Goal: Transaction & Acquisition: Purchase product/service

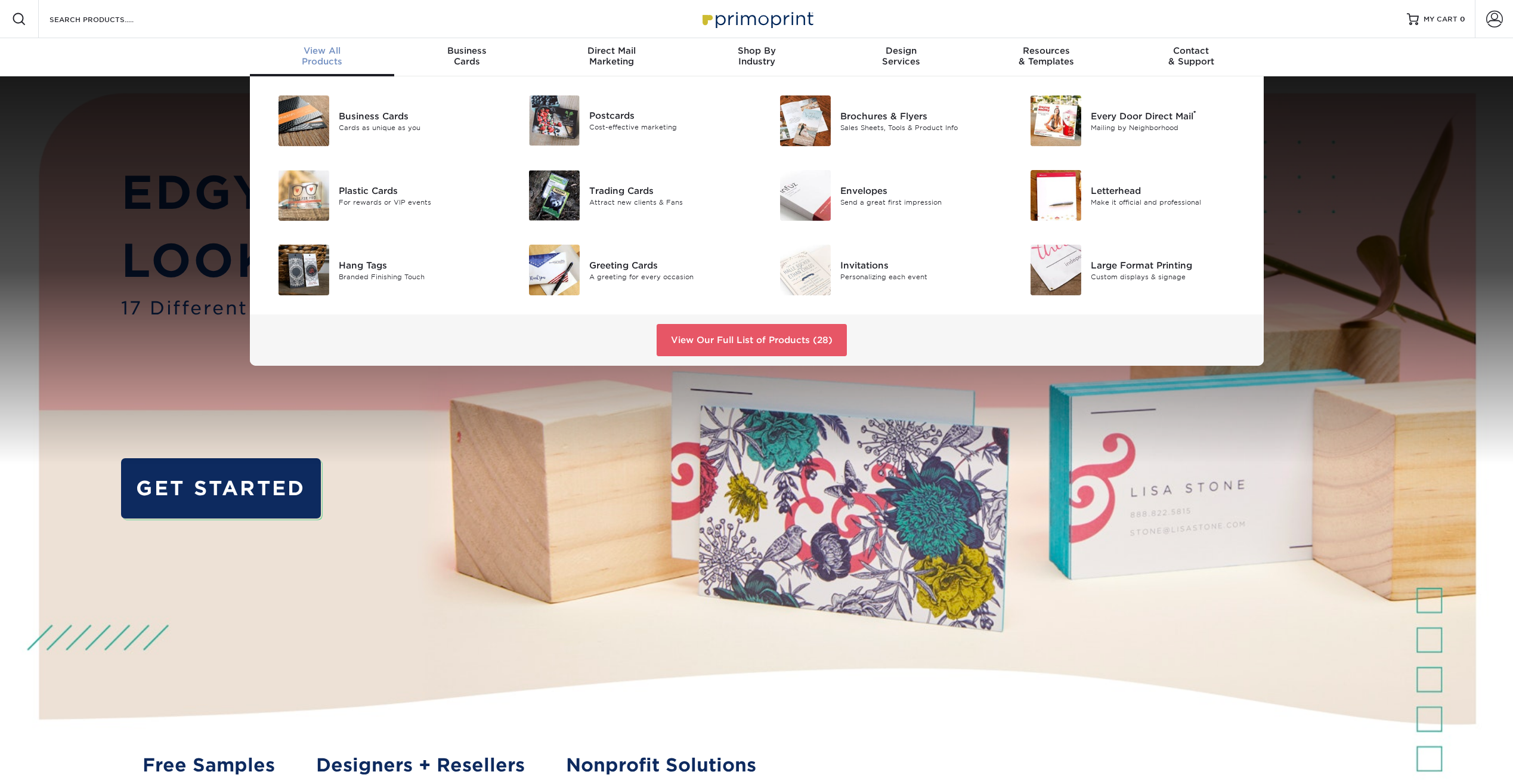
click at [328, 55] on span "View All" at bounding box center [322, 50] width 145 height 10
click at [711, 344] on link "View Our Full List of Products (28)" at bounding box center [751, 339] width 190 height 32
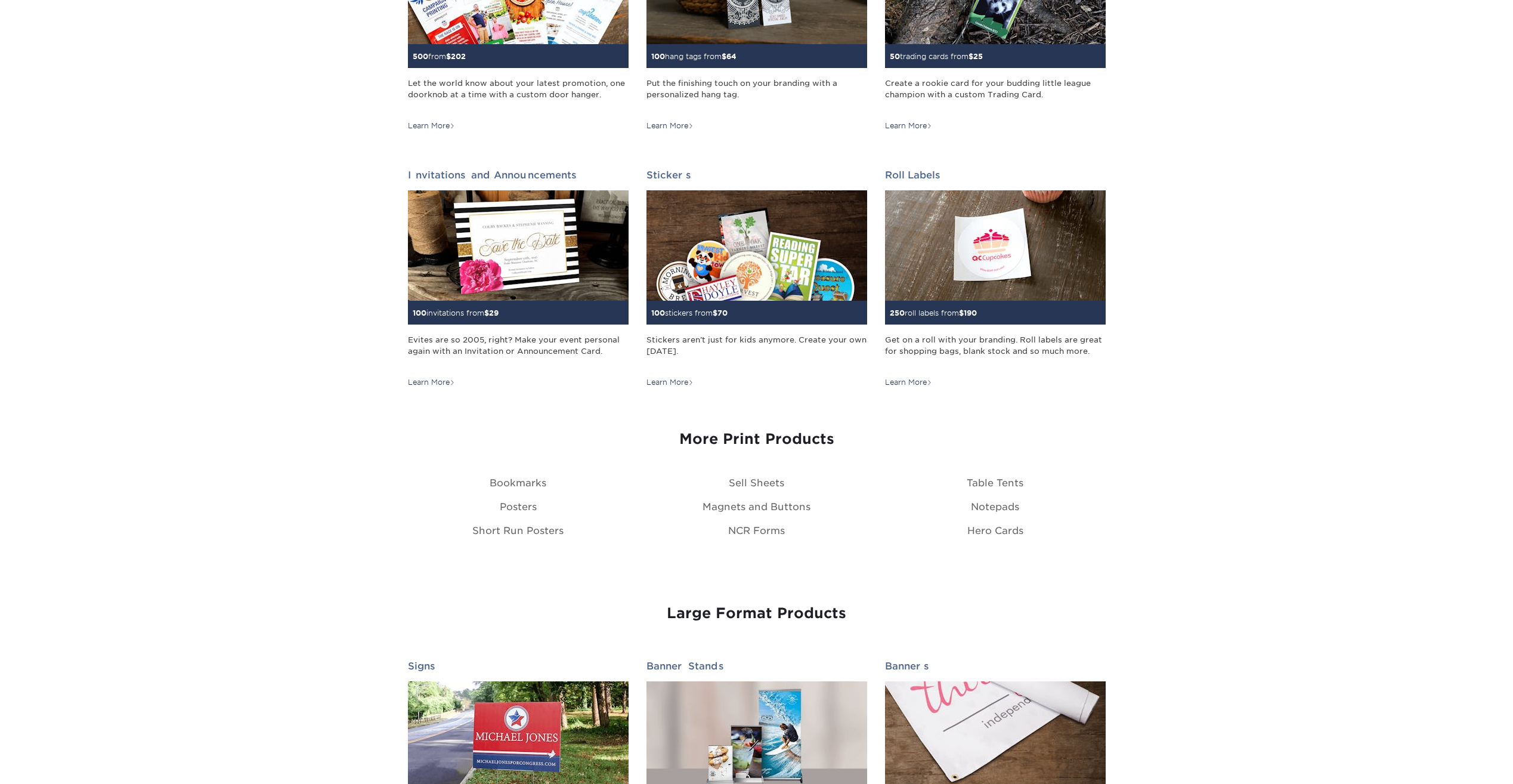
scroll to position [1074, 0]
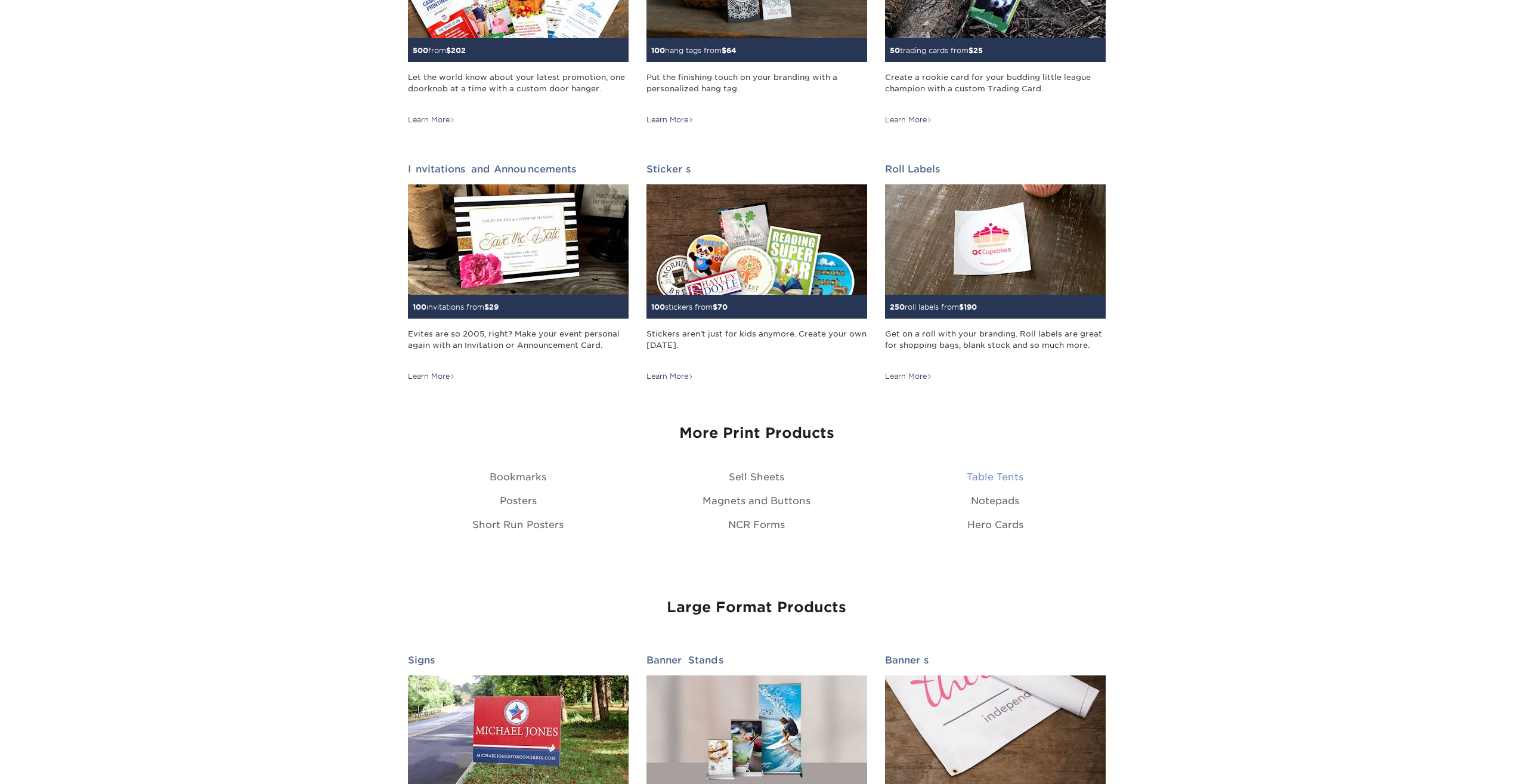
click at [1001, 473] on link "Table Tents" at bounding box center [995, 476] width 56 height 11
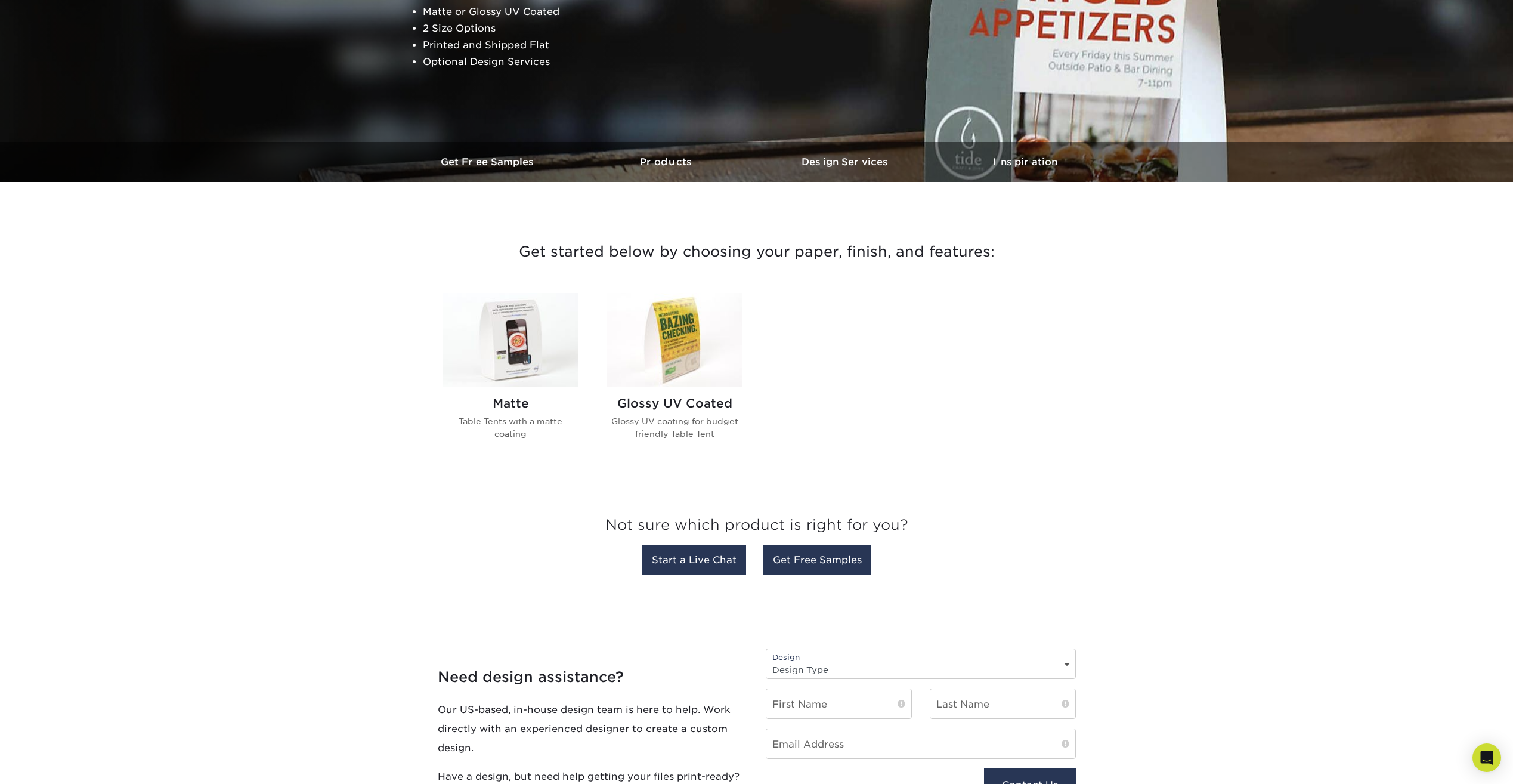
scroll to position [238, 0]
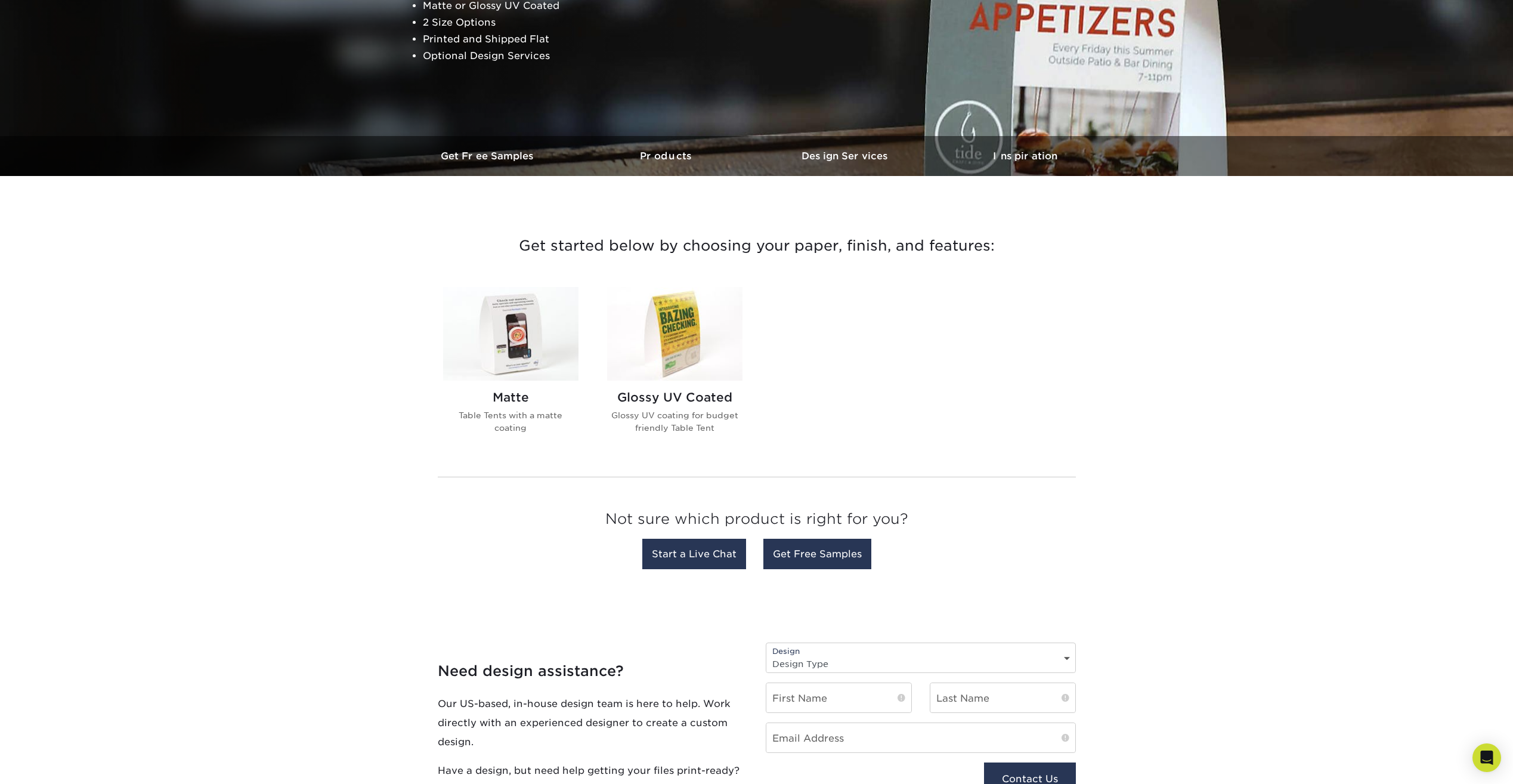
click at [531, 344] on img at bounding box center [510, 334] width 135 height 94
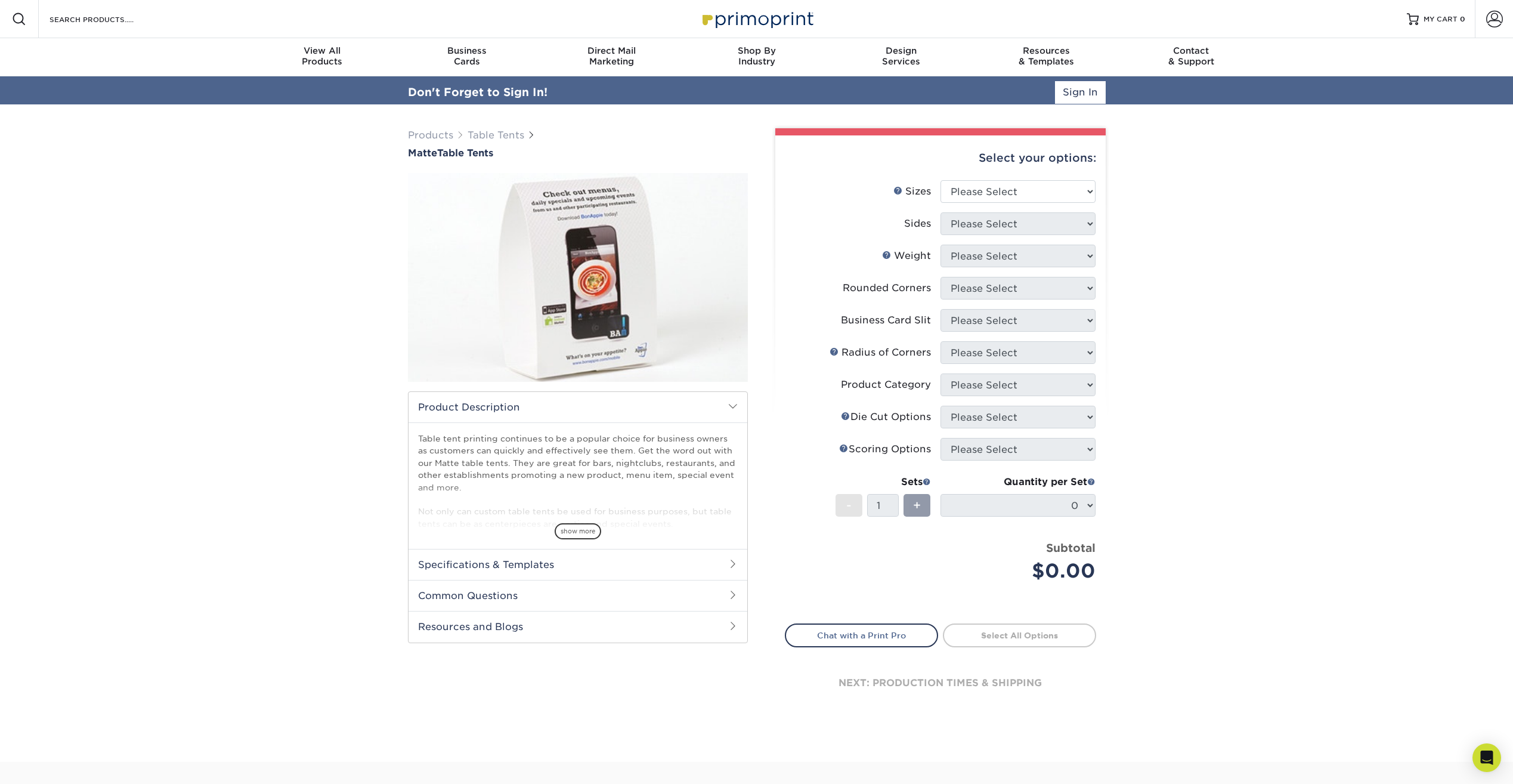
click at [1013, 155] on div "Select your options:" at bounding box center [941, 158] width 311 height 45
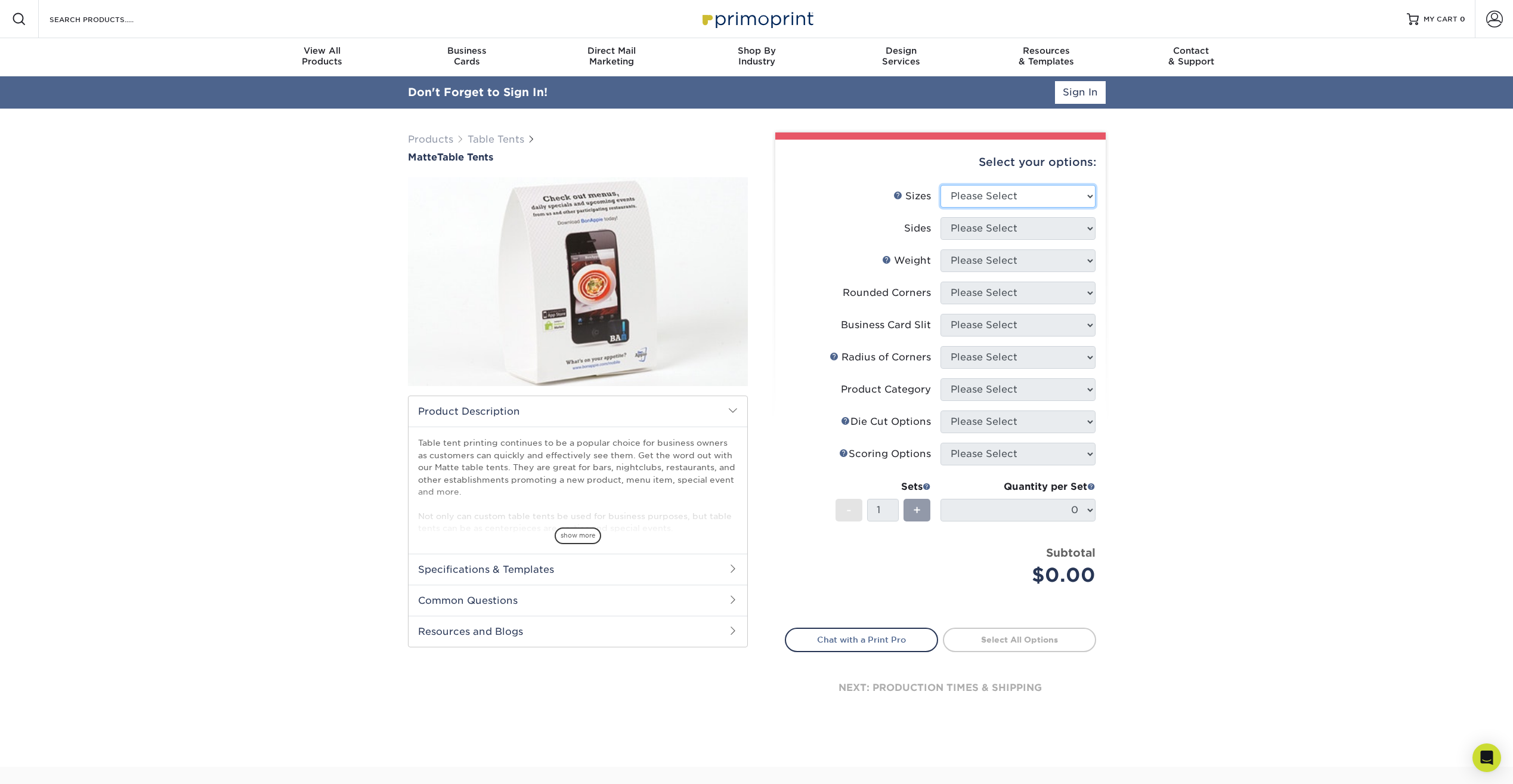
click at [1000, 190] on select "Please Select 1.5" x 3.5" 1.75" x 3.5" 2" x 3.5" 2.12" x 5" 2.5" x 2.5" 3.5" x …" at bounding box center [1018, 196] width 155 height 23
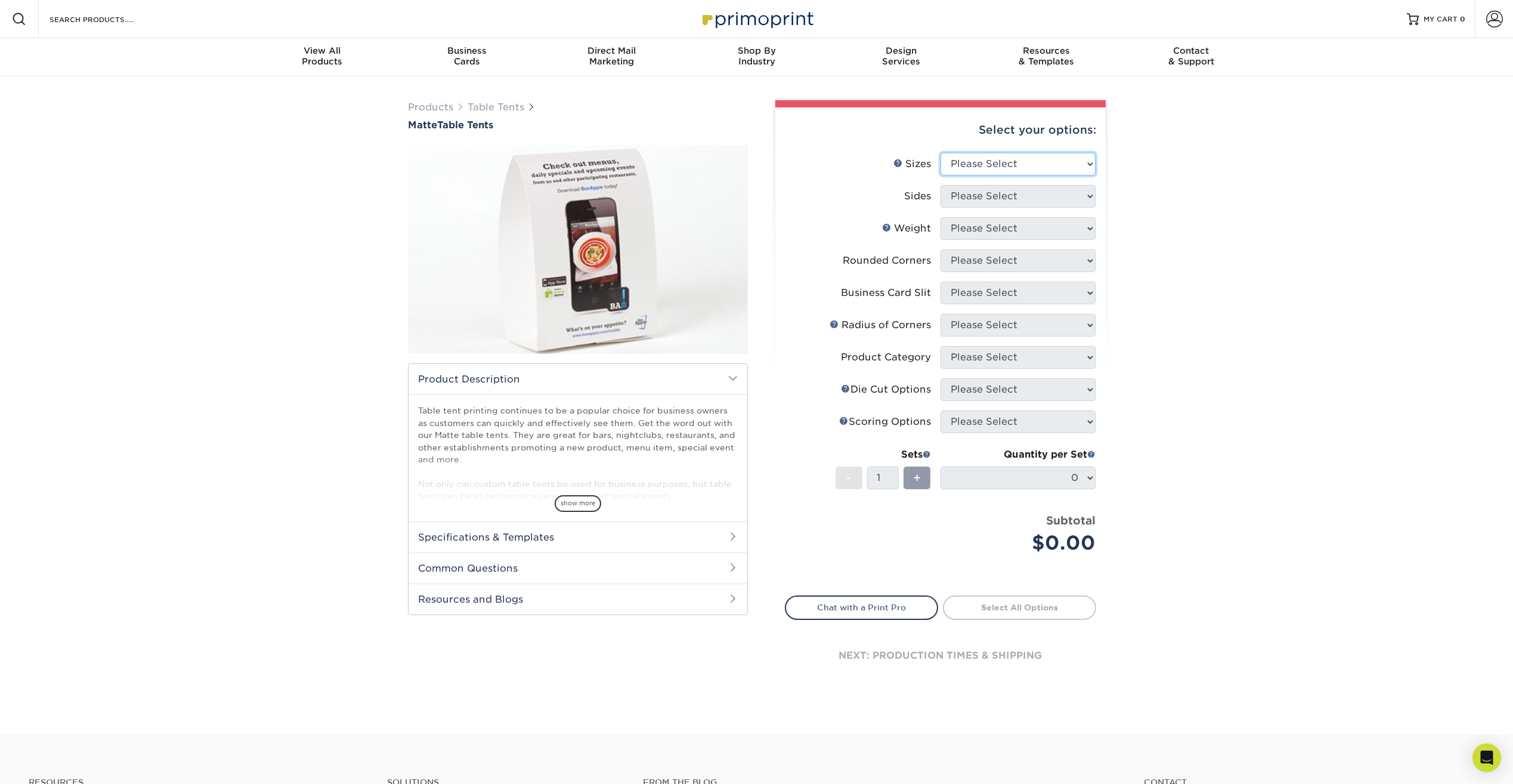
select select "4.00x16.25"
click at [941, 153] on select "Please Select 1.5" x 3.5" 1.75" x 3.5" 2" x 3.5" 2.12" x 5" 2.5" x 2.5" 3.5" x …" at bounding box center [1018, 164] width 155 height 23
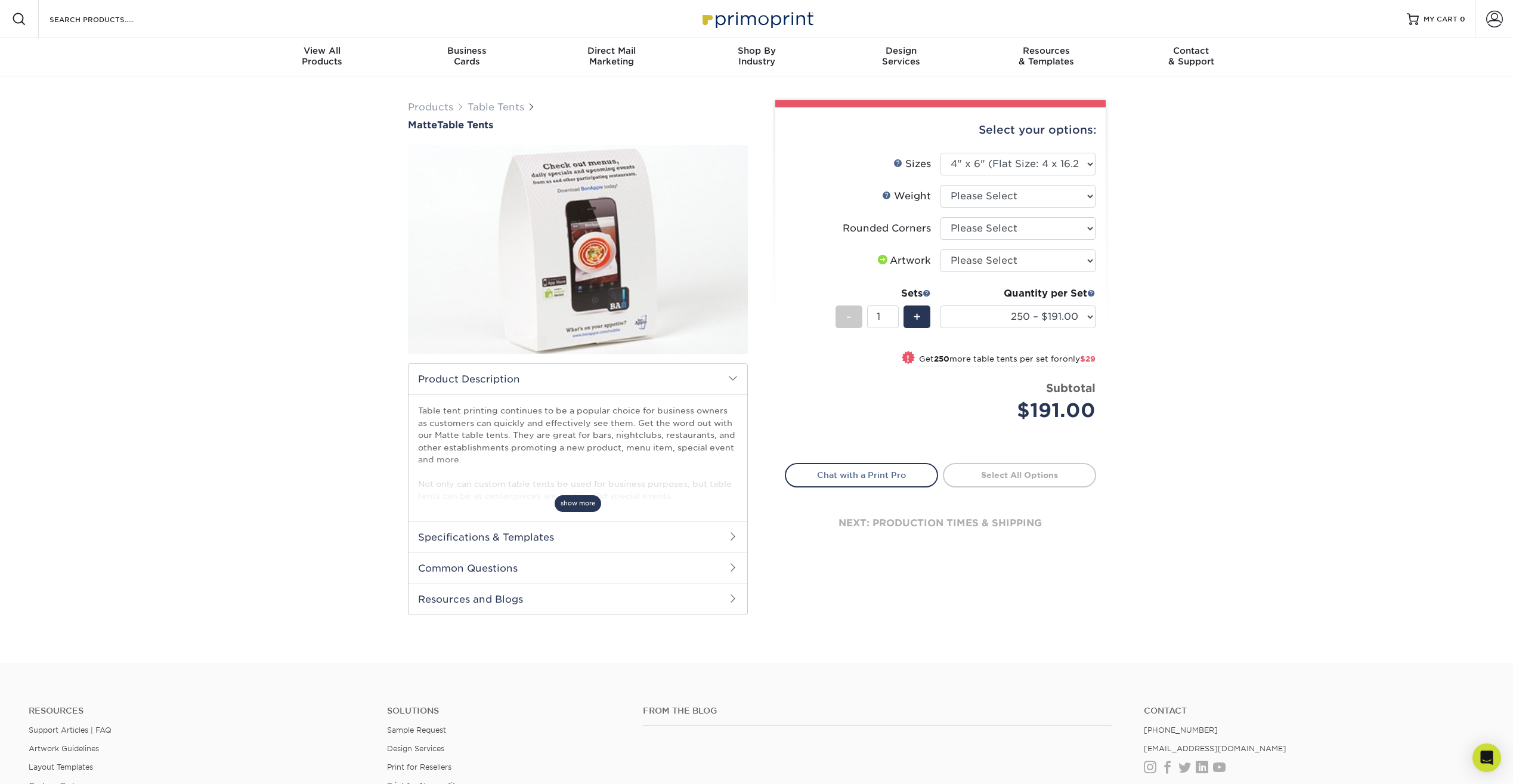
click at [561, 502] on span "show more" at bounding box center [578, 503] width 47 height 16
click at [1044, 160] on select "Please Select 1.5" x 3.5" 1.75" x 3.5" 2" x 3.5" 2.12" x 5" 2.5" x 2.5" 3.5" x …" at bounding box center [1018, 164] width 155 height 23
click at [941, 153] on select "Please Select 1.5" x 3.5" 1.75" x 3.5" 2" x 3.5" 2.12" x 5" 2.5" x 2.5" 3.5" x …" at bounding box center [1018, 164] width 155 height 23
click at [989, 193] on select "Please Select 14PT" at bounding box center [1018, 196] width 155 height 23
select select "14PT"
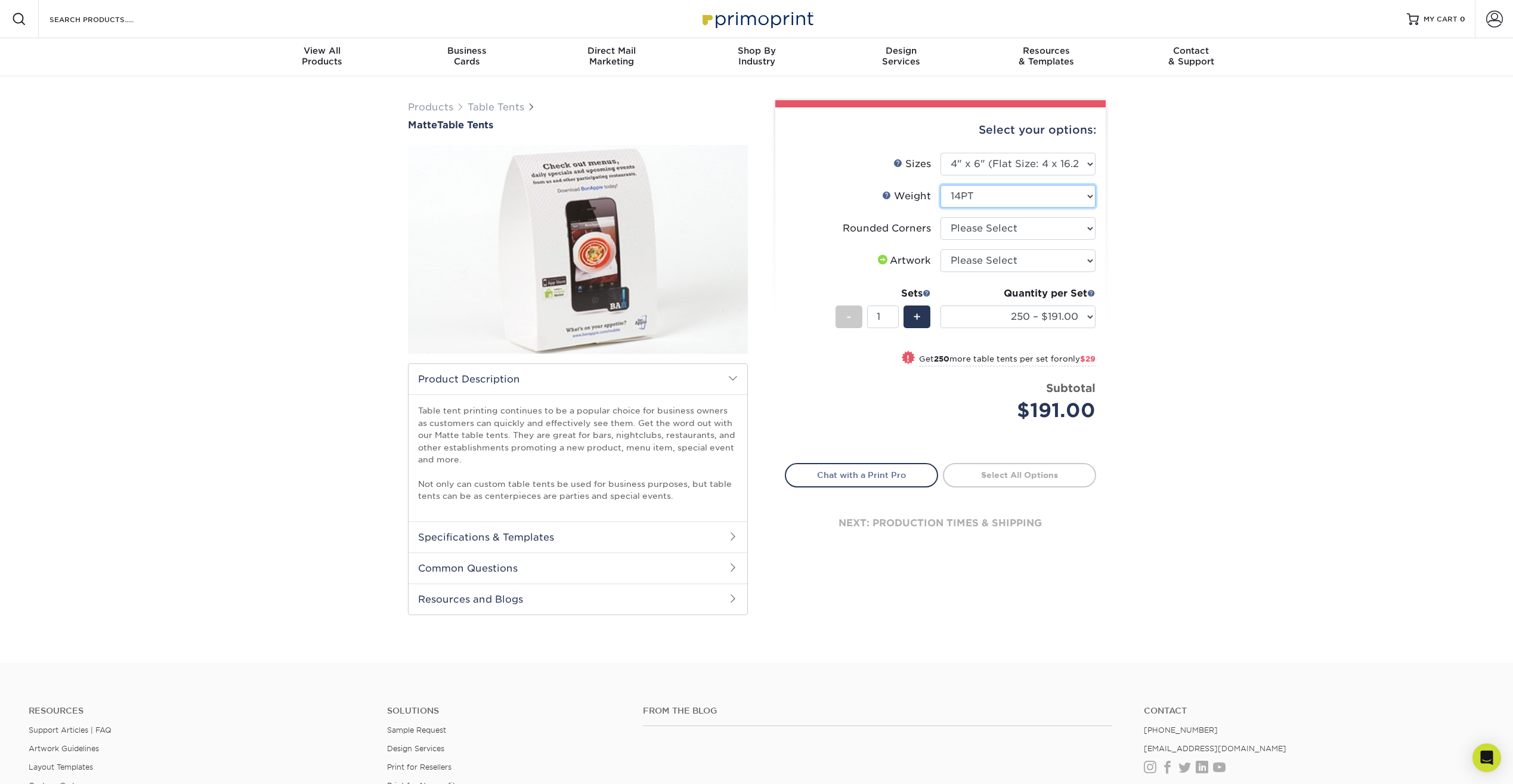
click at [941, 185] on select "Please Select 14PT" at bounding box center [1018, 196] width 155 height 23
click at [985, 228] on select at bounding box center [1018, 228] width 155 height 23
select select "121bb7b5-3b4d-429f-bd8d-bbf80e953313"
click at [941, 217] on select at bounding box center [1018, 228] width 155 height 23
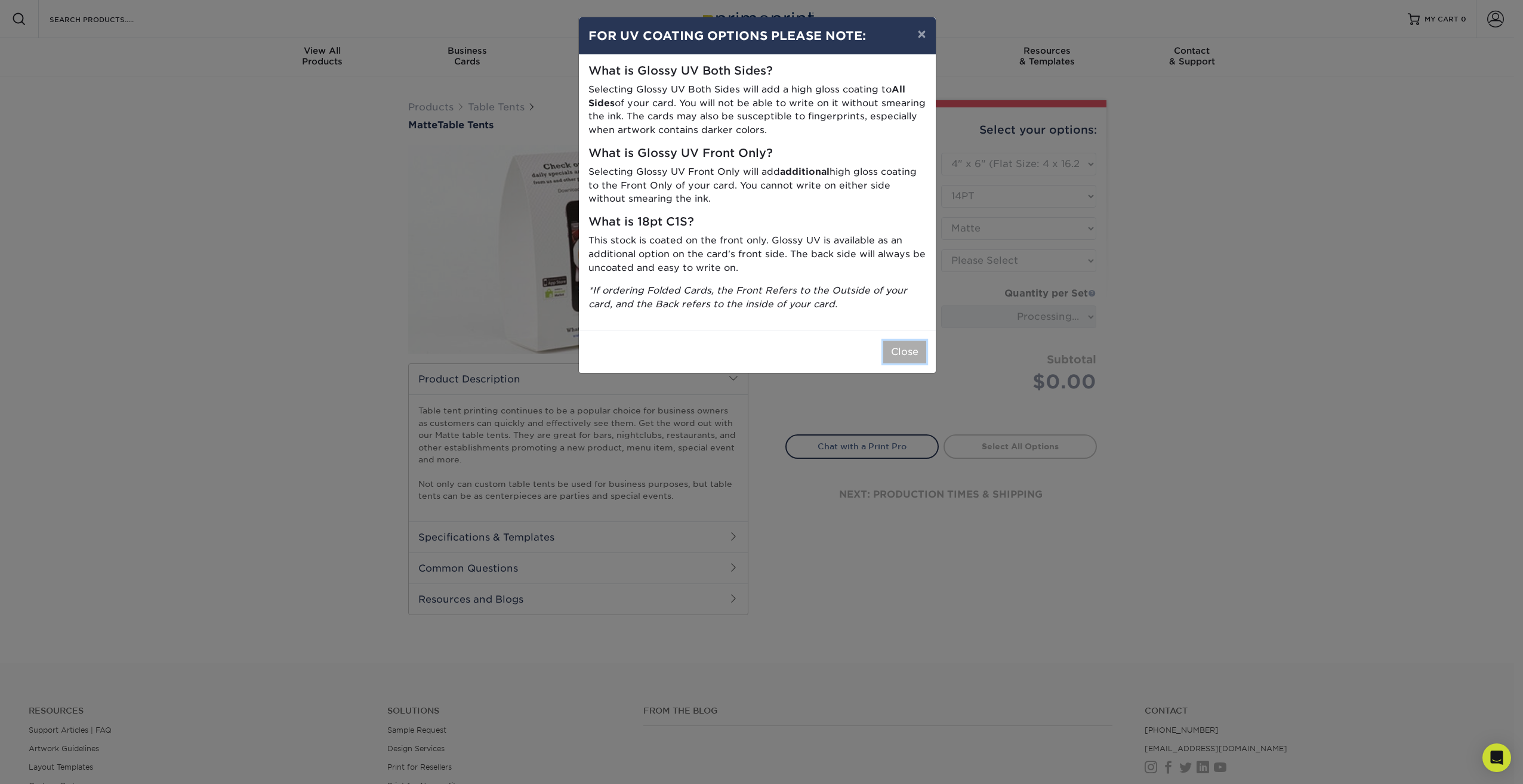
click at [920, 355] on button "Close" at bounding box center [905, 352] width 43 height 23
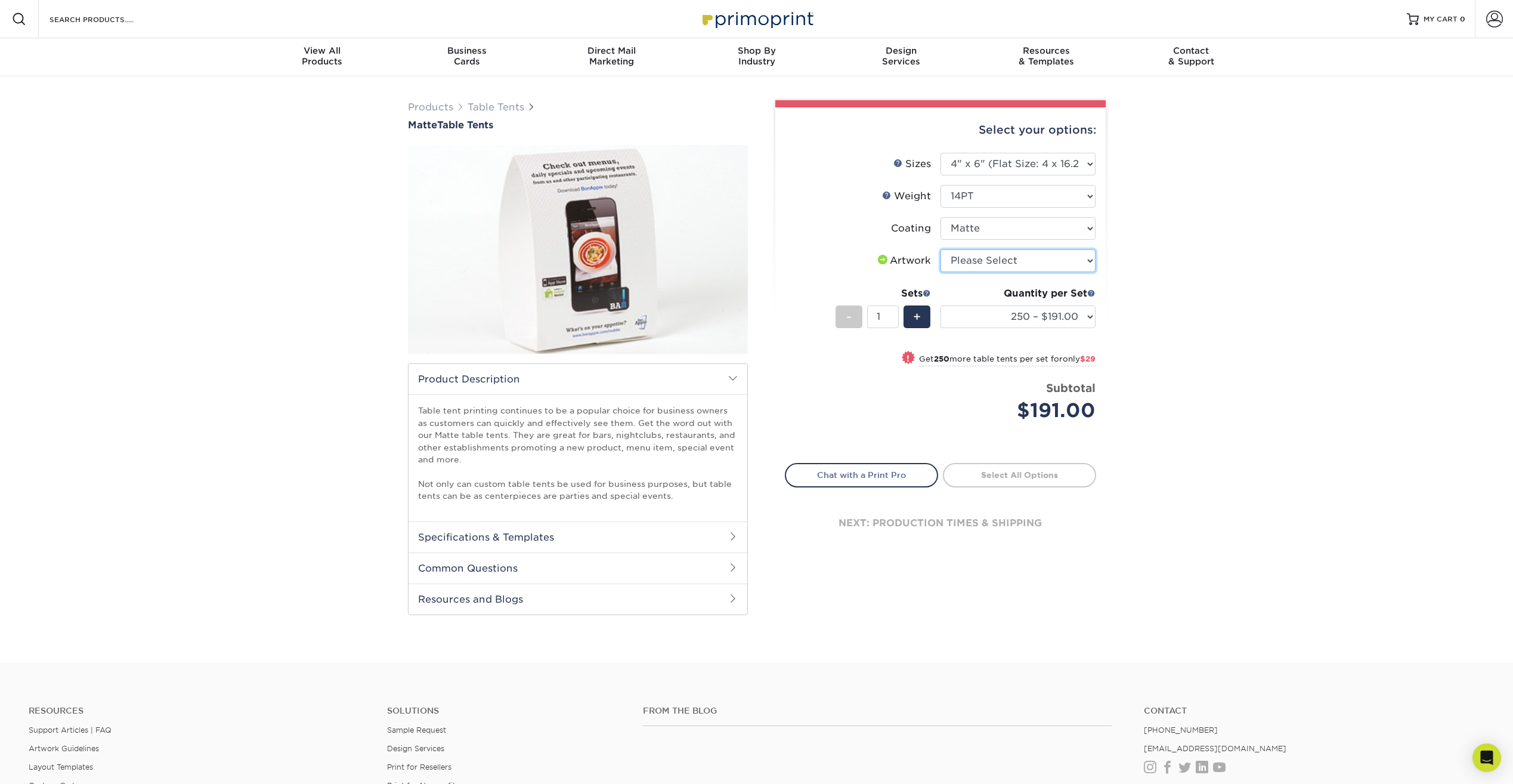
drag, startPoint x: 985, startPoint y: 276, endPoint x: 988, endPoint y: 265, distance: 11.4
click at [988, 265] on select "Please Select I will upload files I need a design - $75" at bounding box center [1018, 261] width 155 height 23
select select "upload"
click at [941, 249] on select "Please Select I will upload files I need a design - $75" at bounding box center [1018, 261] width 155 height 23
click at [980, 314] on select "250 – $191.00 500 – $220.00 1000 – $255.00 2500 – $468.00 5000 – $723.00 10000 …" at bounding box center [1018, 317] width 155 height 23
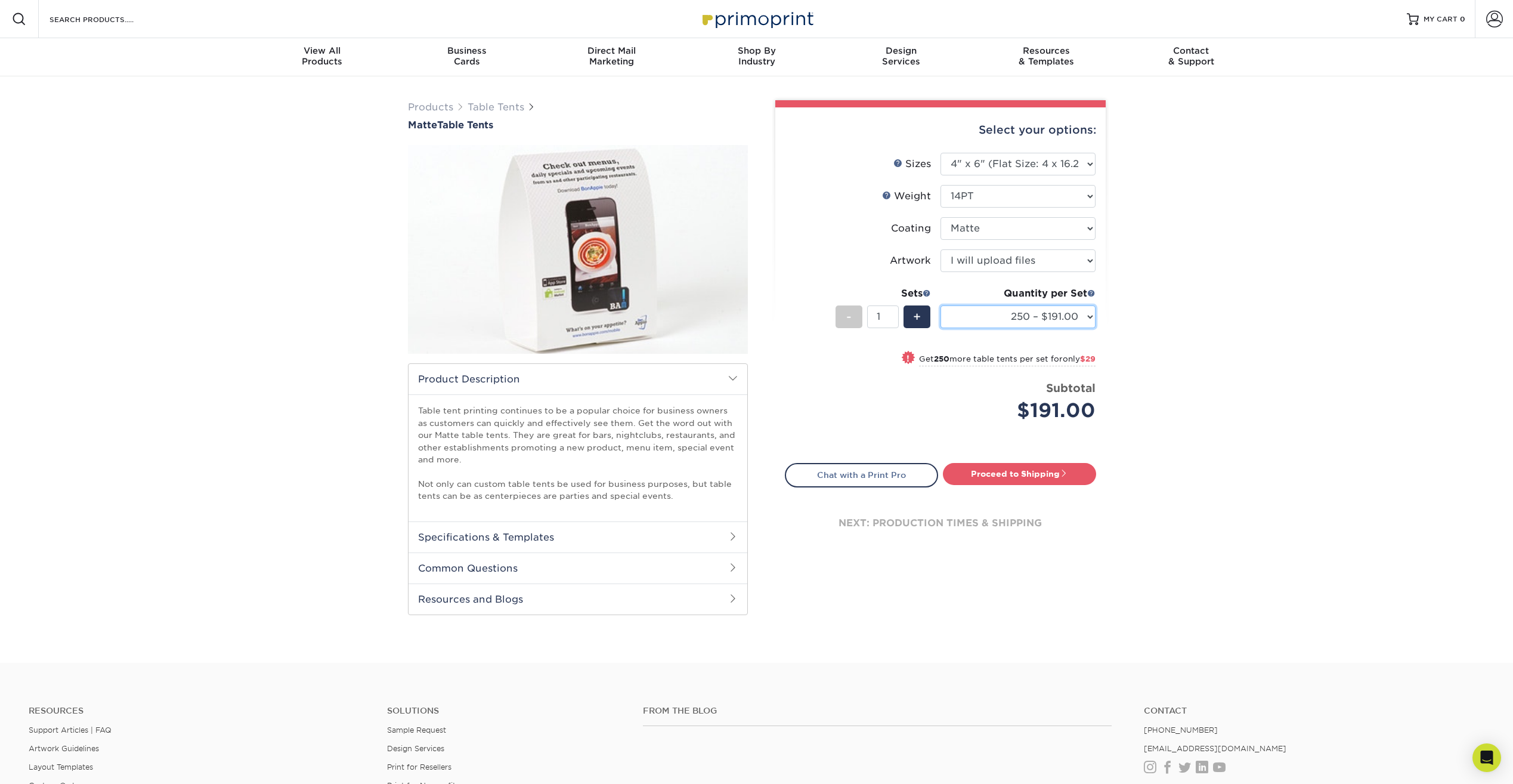
select select "25000 – $3406.00"
click at [941, 306] on select "250 – $191.00 500 – $220.00 1000 – $255.00 2500 – $468.00 5000 – $723.00 10000 …" at bounding box center [1018, 317] width 155 height 23
